Goal: Task Accomplishment & Management: Manage account settings

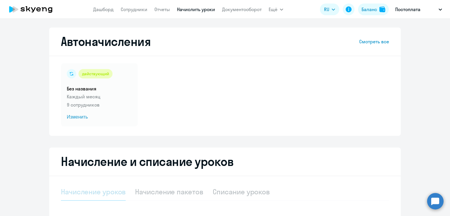
select select "10"
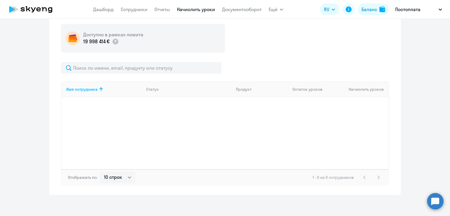
scroll to position [186, 0]
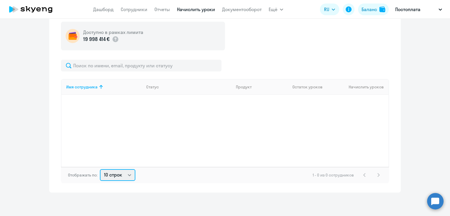
click at [125, 174] on select "10 строк 30 строк 50 строк" at bounding box center [117, 175] width 35 height 12
drag, startPoint x: 225, startPoint y: 148, endPoint x: 220, endPoint y: 147, distance: 4.5
click at [225, 147] on div "Имя сотрудника Статус Продукт Остаток уроков Начислить уроков" at bounding box center [225, 123] width 328 height 88
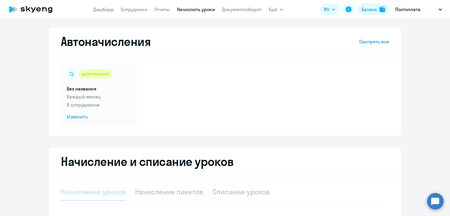
select select "10"
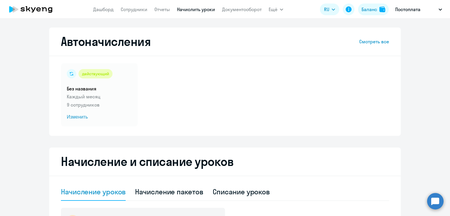
click at [303, 84] on div "действующий Без названия Каждый месяц 9 сотрудников Изменить" at bounding box center [225, 94] width 328 height 63
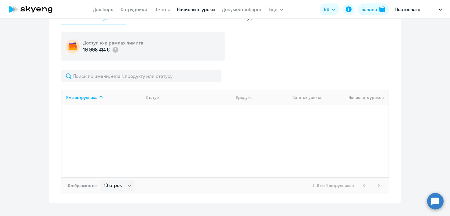
scroll to position [186, 0]
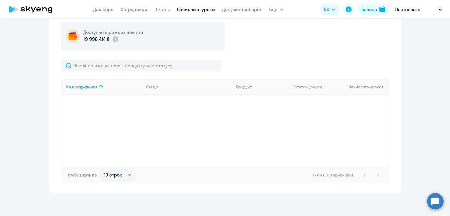
click at [320, 58] on div "Доступно в рамках лимита 19 998 414 € Имя сотрудника Статус Продукт Остаток уро…" at bounding box center [225, 103] width 328 height 162
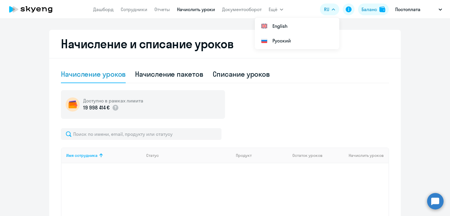
scroll to position [69, 0]
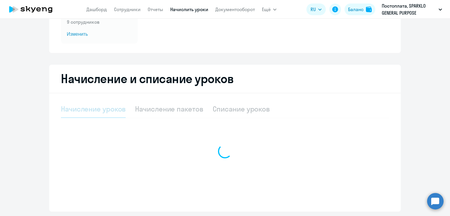
scroll to position [102, 0]
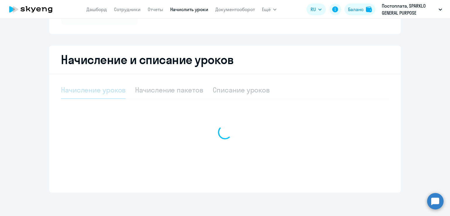
select select "10"
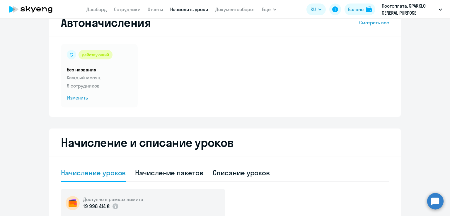
scroll to position [0, 0]
